Goal: Transaction & Acquisition: Purchase product/service

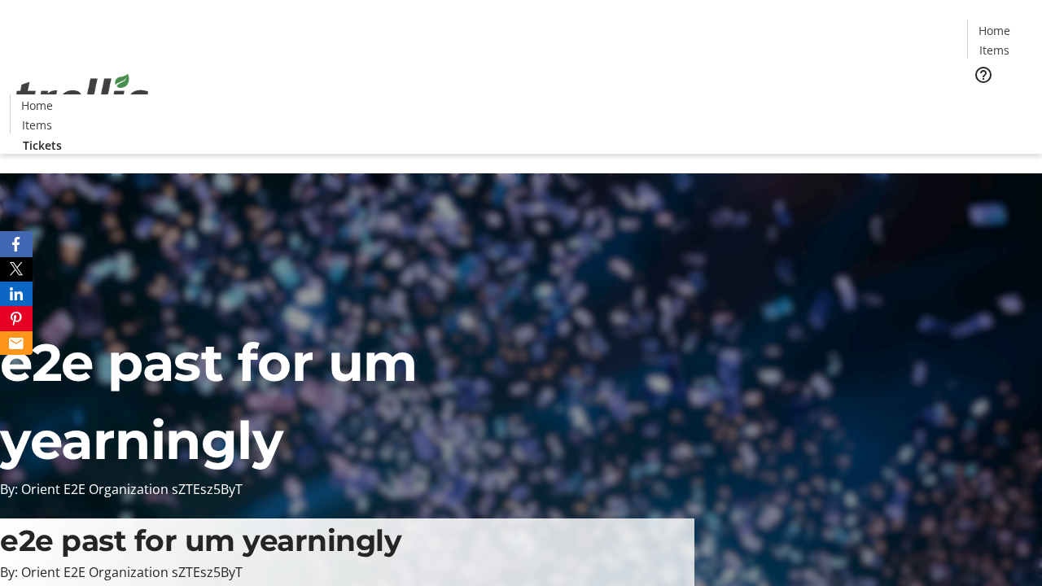
click at [980, 94] on span "Tickets" at bounding box center [999, 102] width 39 height 17
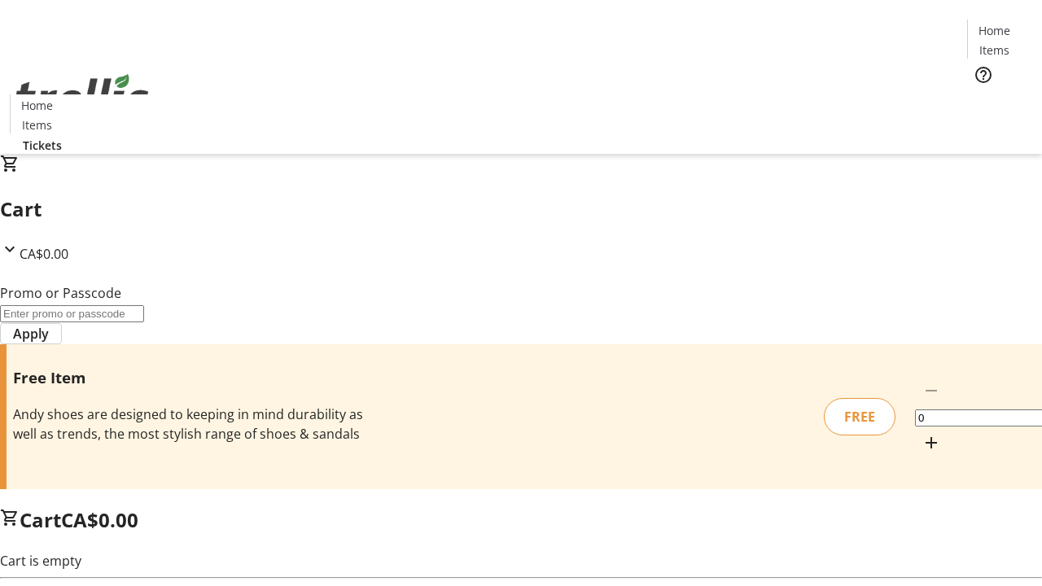
click at [921, 433] on mat-icon "Increment by one" at bounding box center [931, 443] width 20 height 20
type input "1"
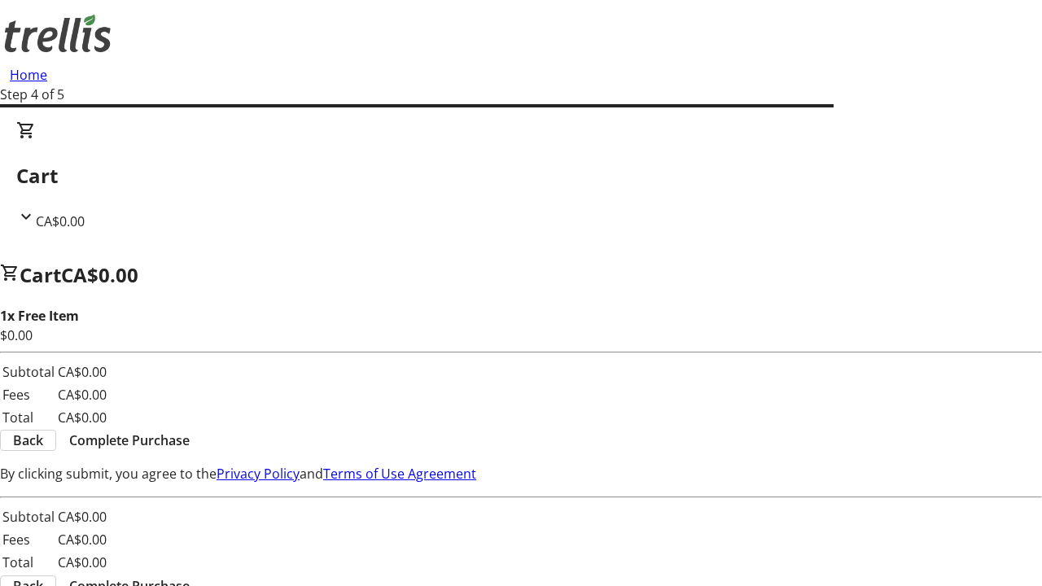
click at [190, 431] on span "Complete Purchase" at bounding box center [129, 441] width 120 height 20
